Goal: Transaction & Acquisition: Register for event/course

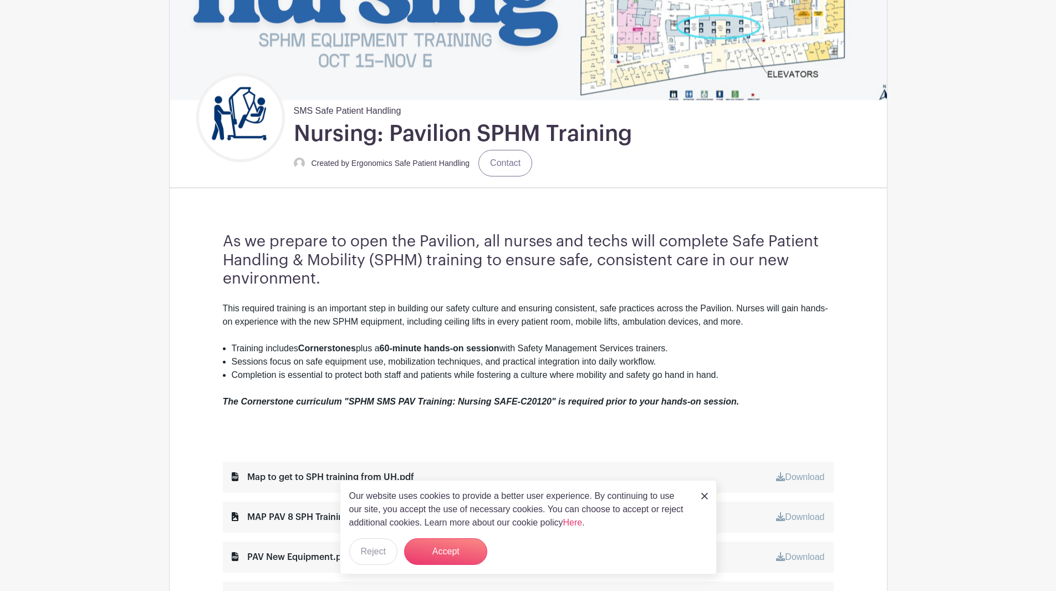
scroll to position [277, 0]
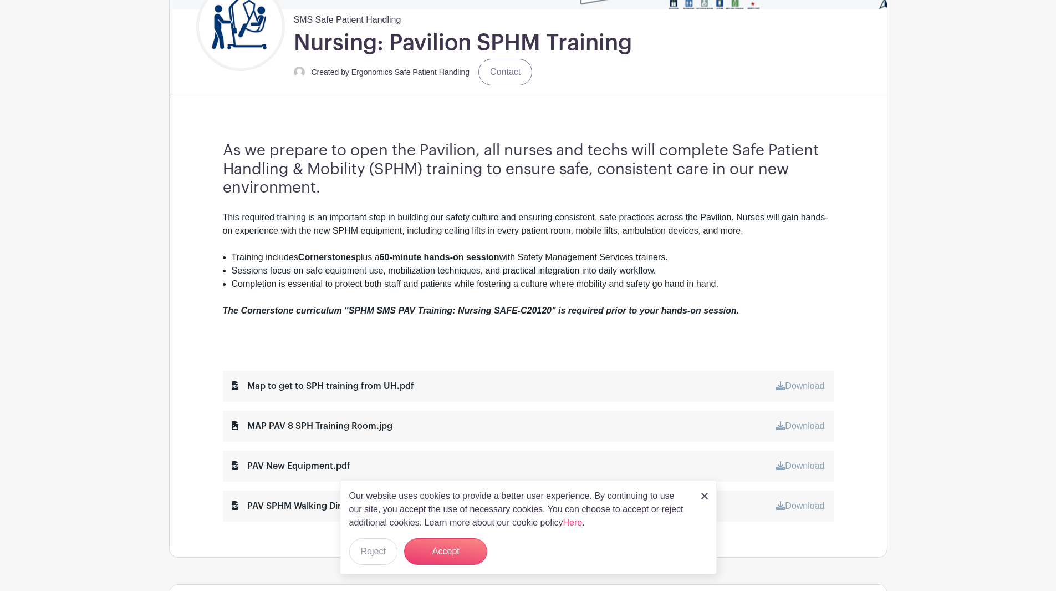
click at [705, 496] on img at bounding box center [705, 495] width 7 height 7
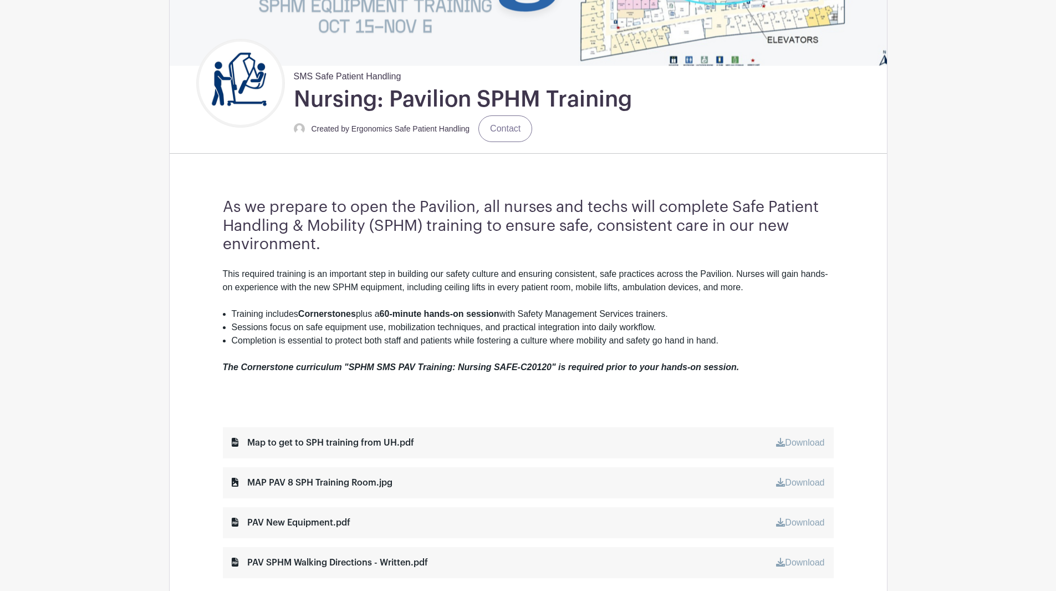
scroll to position [222, 0]
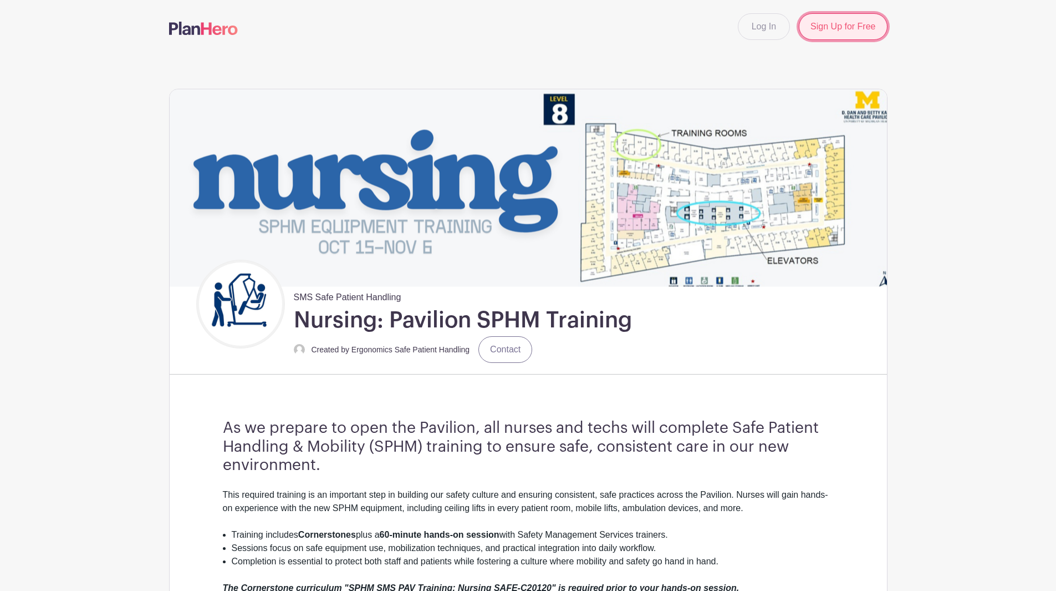
click at [846, 33] on link "Sign Up for Free" at bounding box center [843, 26] width 88 height 27
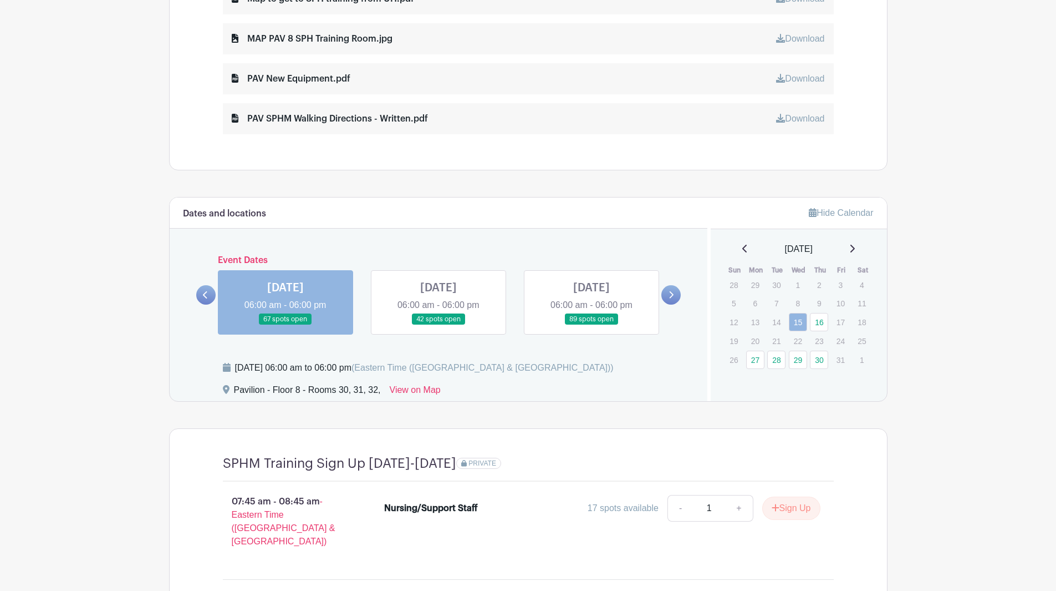
scroll to position [666, 0]
